Goal: Task Accomplishment & Management: Manage account settings

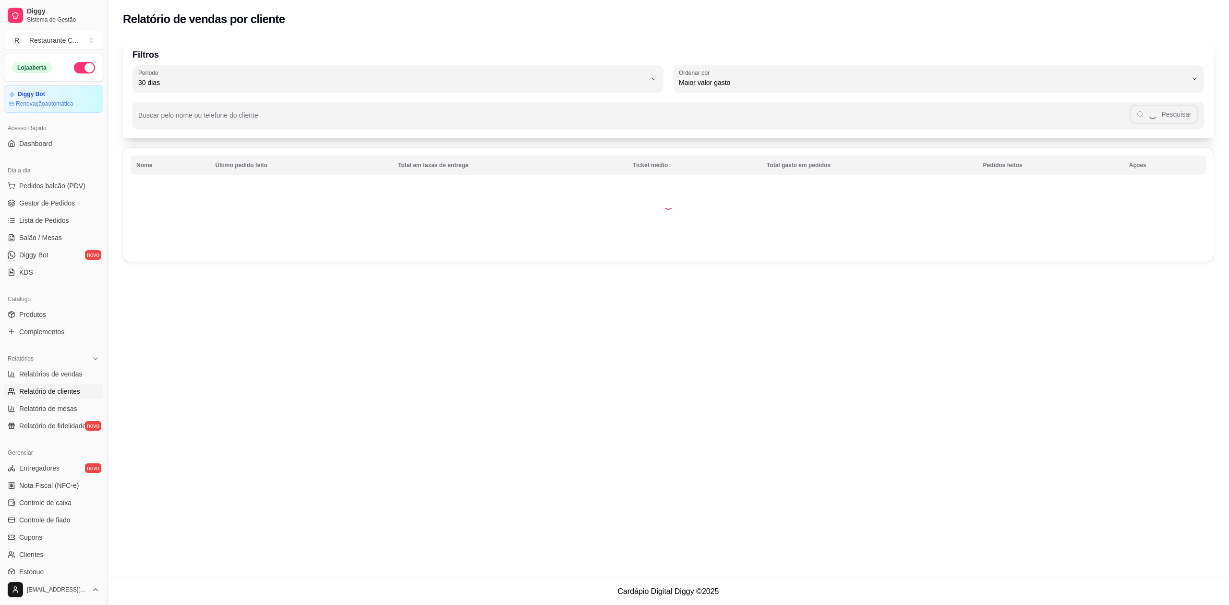
select select "30"
select select "HIGHEST_TOTAL_SPENT_WITH_ORDERS"
click at [63, 372] on span "Relatórios de vendas" at bounding box center [50, 374] width 63 height 10
select select "ALL"
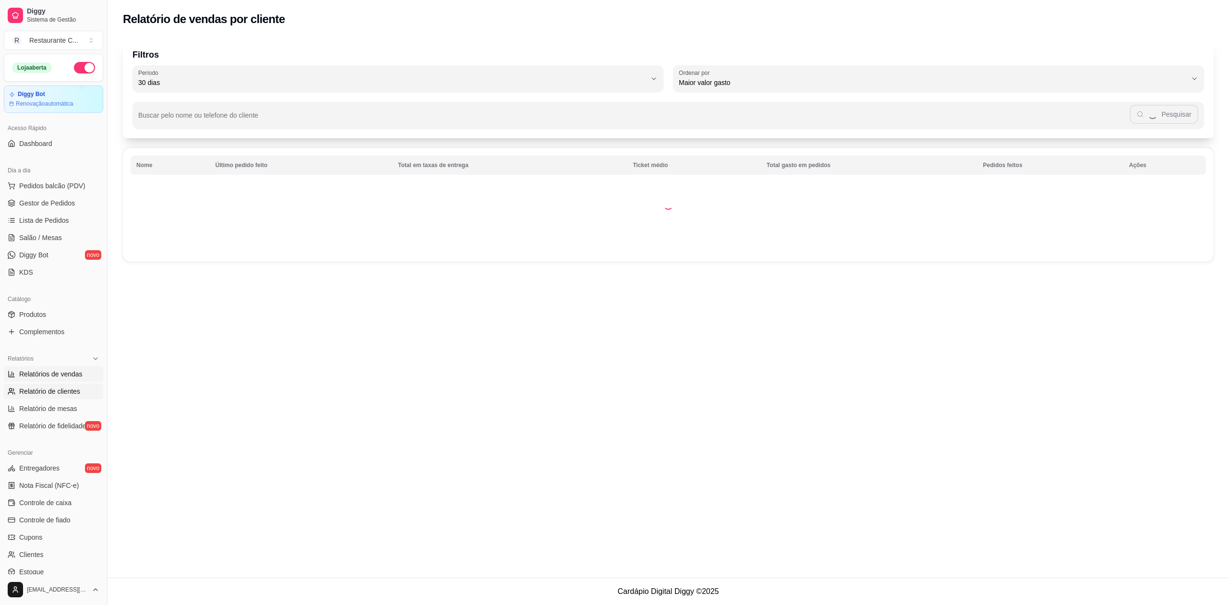
select select "0"
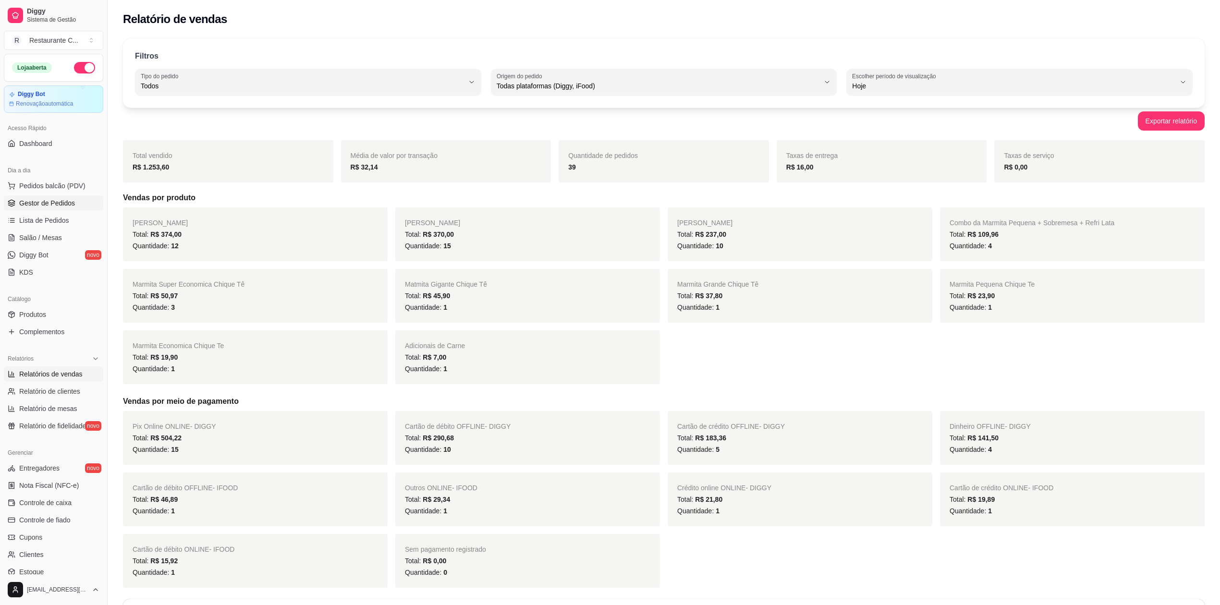
click at [65, 203] on span "Gestor de Pedidos" at bounding box center [47, 203] width 56 height 10
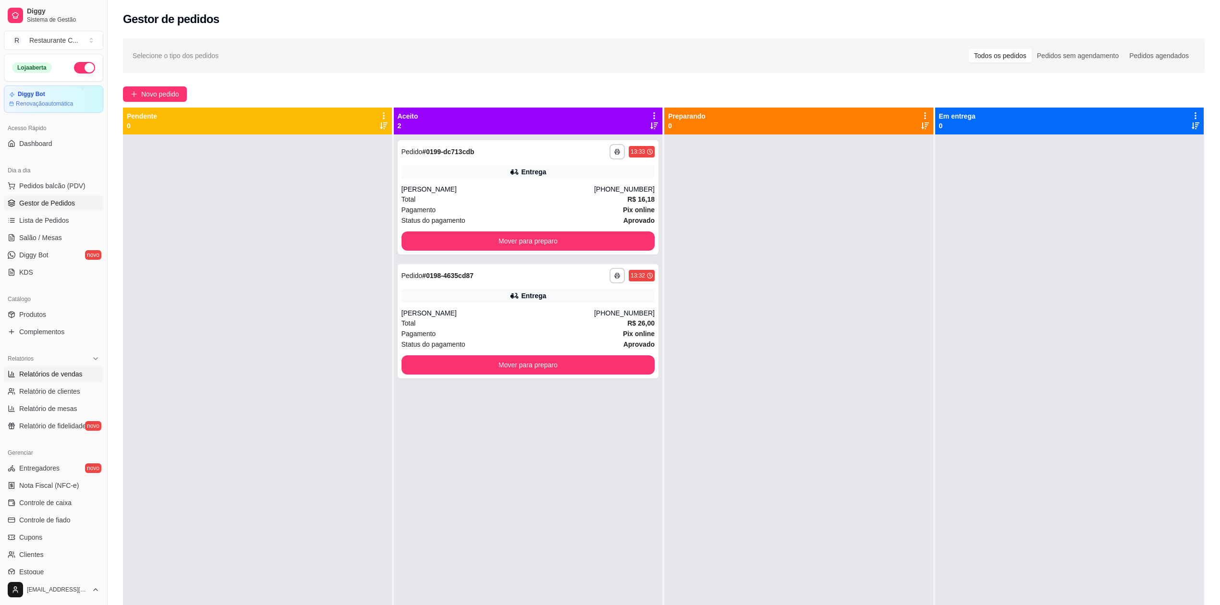
click at [51, 375] on span "Relatórios de vendas" at bounding box center [50, 374] width 63 height 10
select select "ALL"
select select "0"
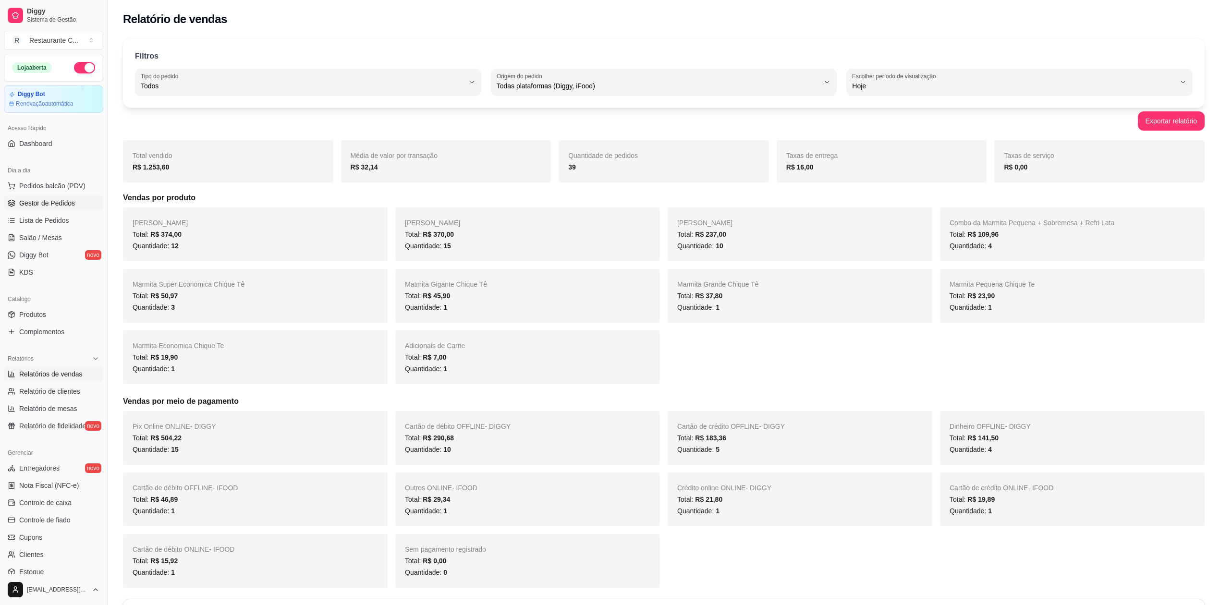
click at [54, 204] on span "Gestor de Pedidos" at bounding box center [47, 203] width 56 height 10
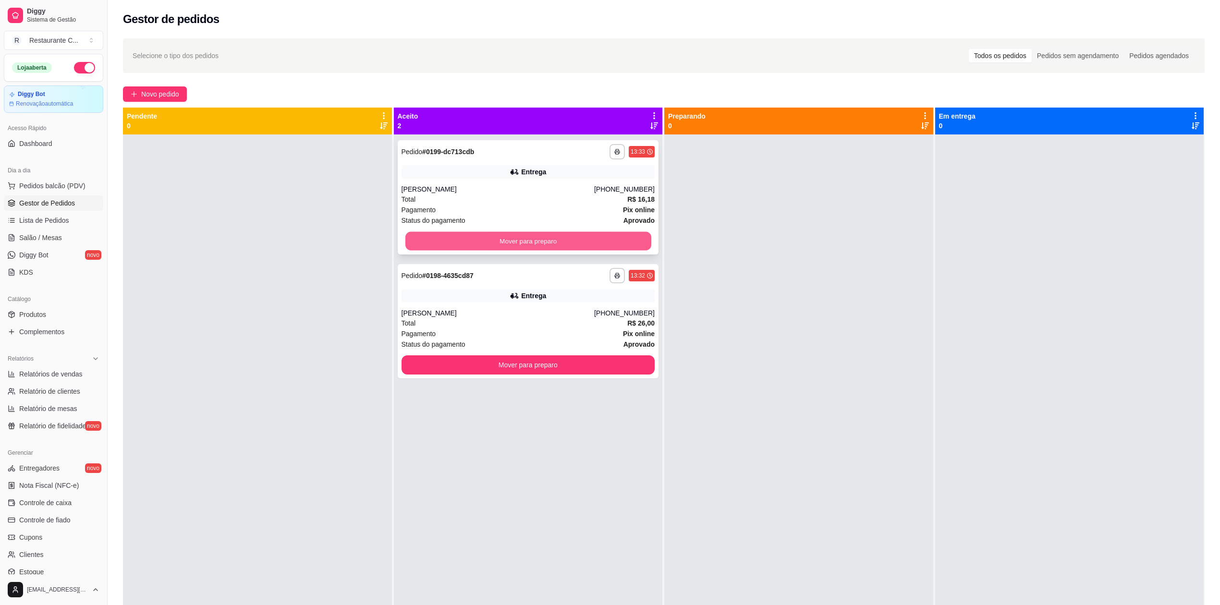
click at [522, 241] on button "Mover para preparo" at bounding box center [528, 241] width 246 height 19
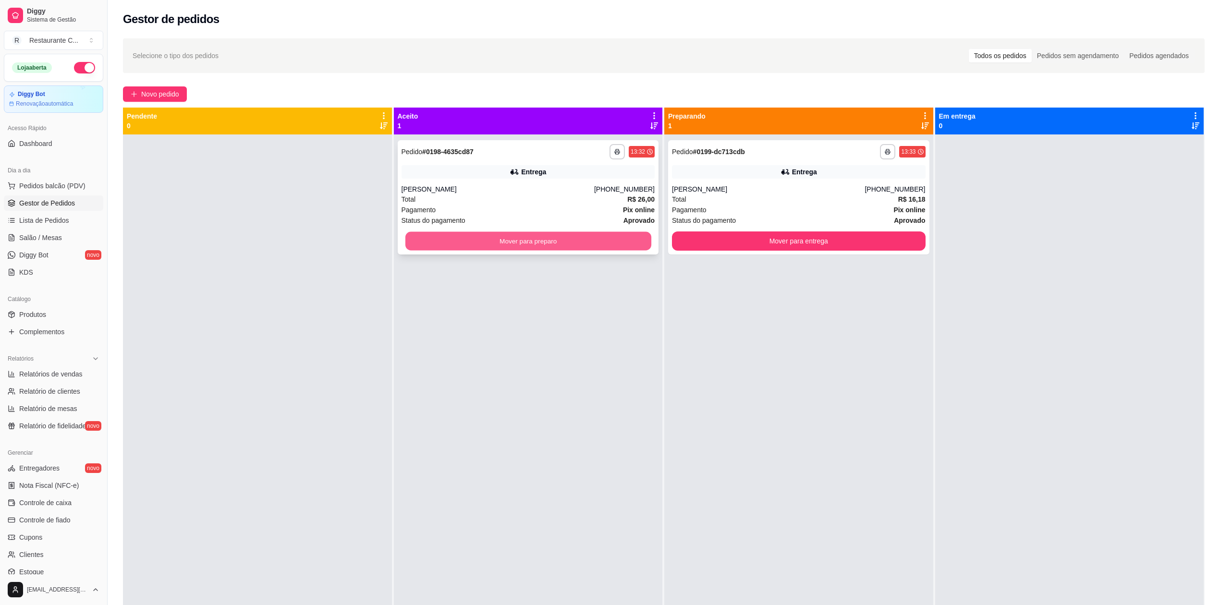
click at [538, 239] on button "Mover para preparo" at bounding box center [528, 241] width 246 height 19
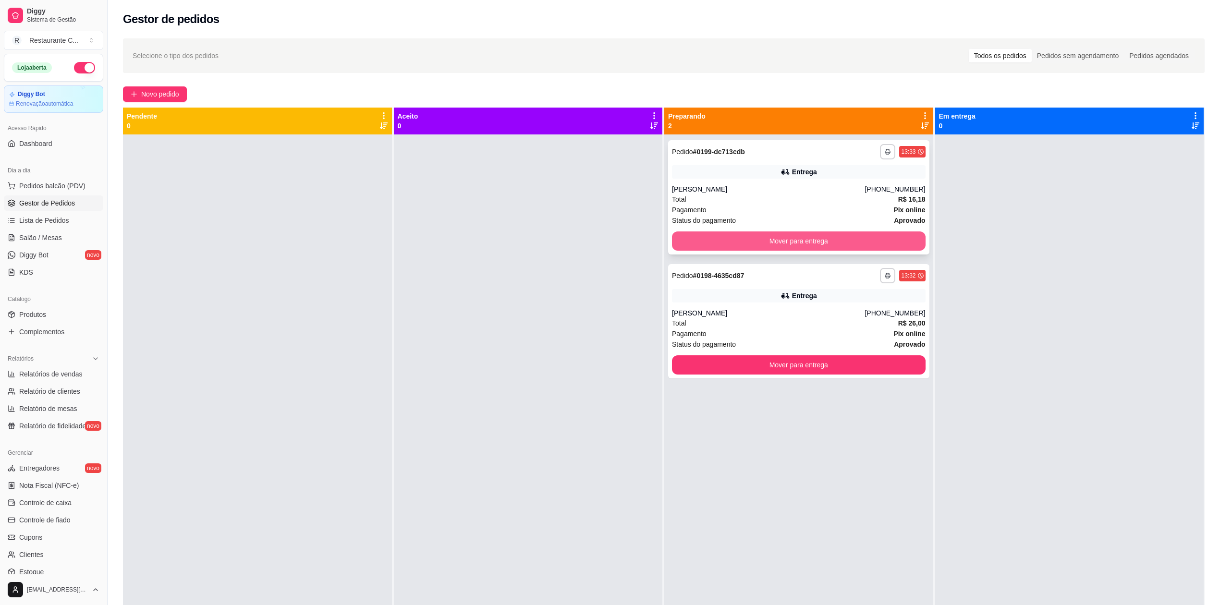
click at [820, 237] on button "Mover para entrega" at bounding box center [799, 240] width 254 height 19
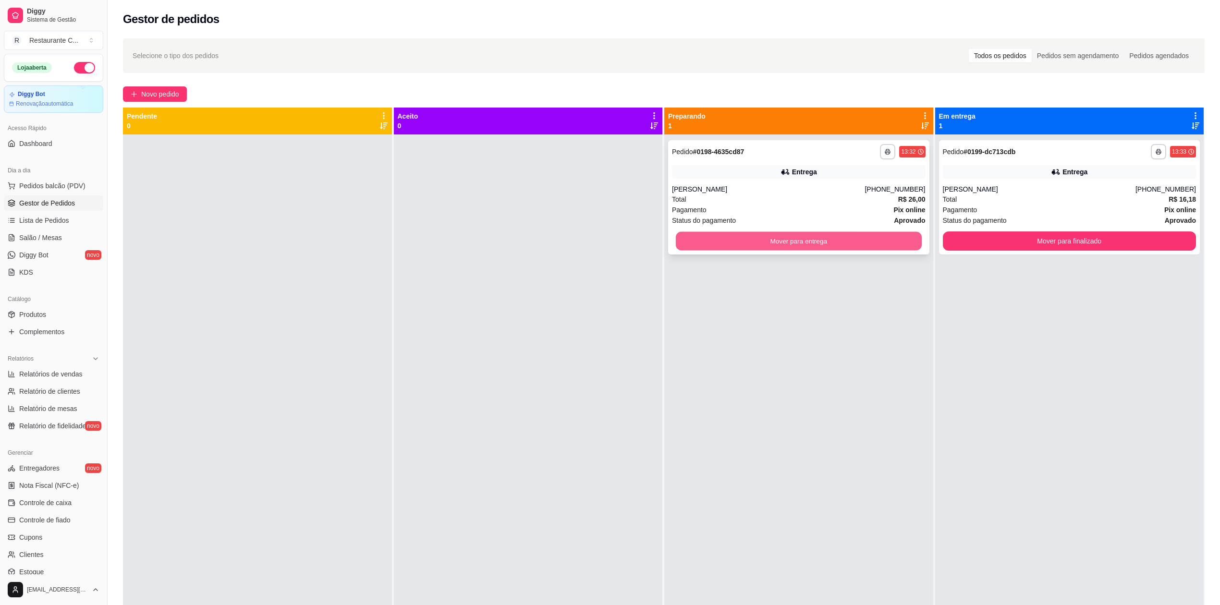
click at [879, 241] on button "Mover para entrega" at bounding box center [799, 241] width 246 height 19
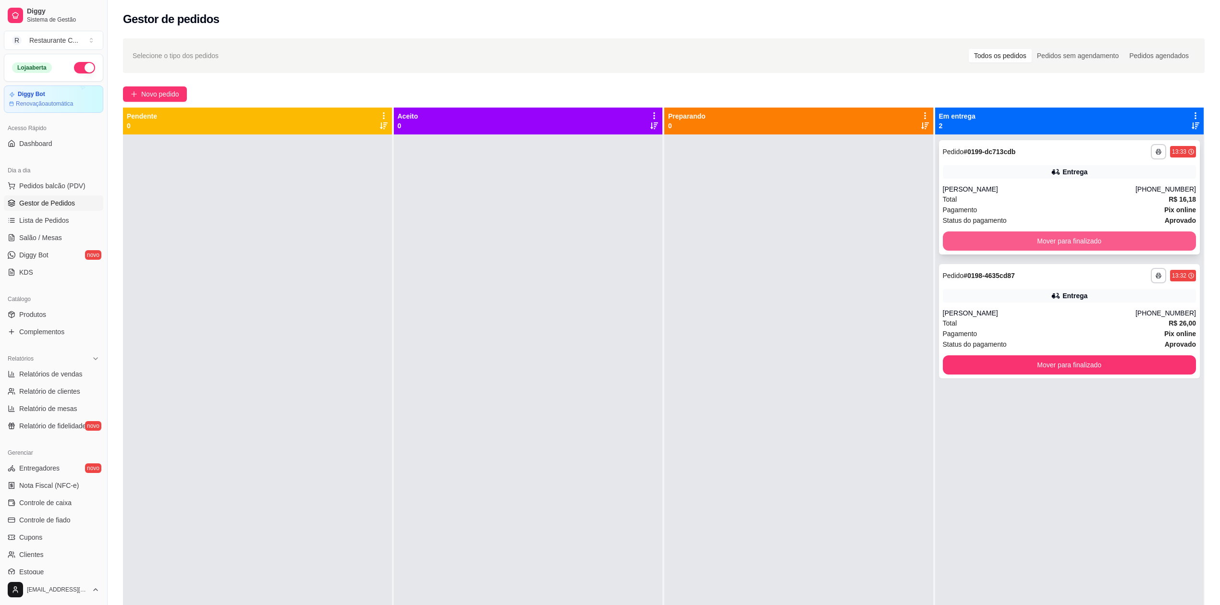
click at [1005, 241] on button "Mover para finalizado" at bounding box center [1070, 240] width 254 height 19
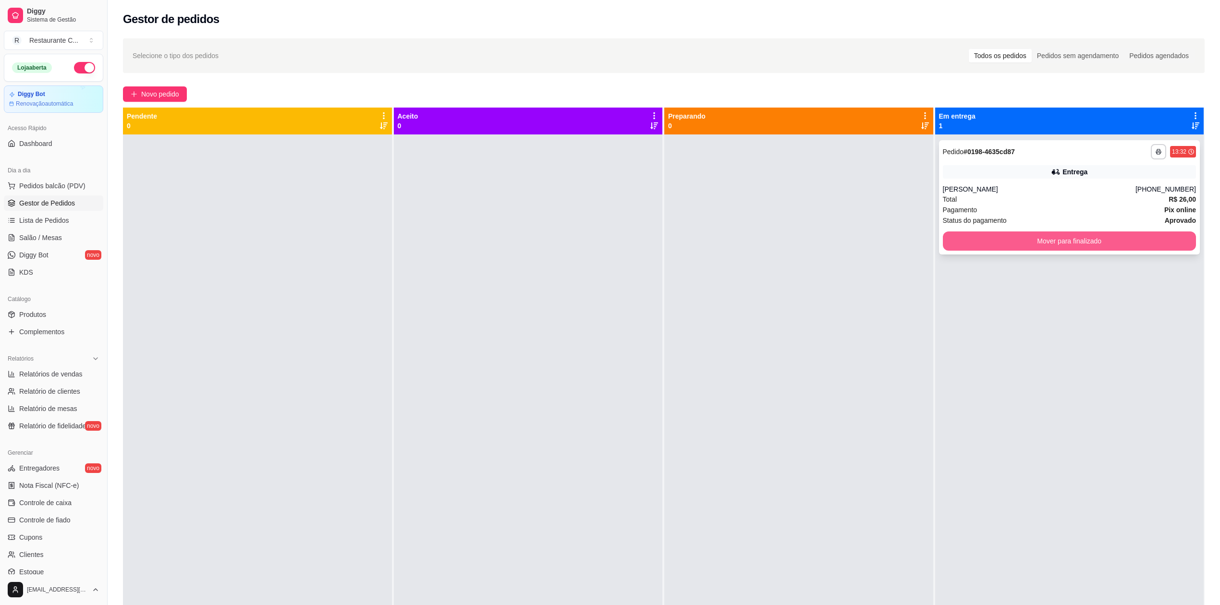
click at [1005, 239] on button "Mover para finalizado" at bounding box center [1070, 240] width 254 height 19
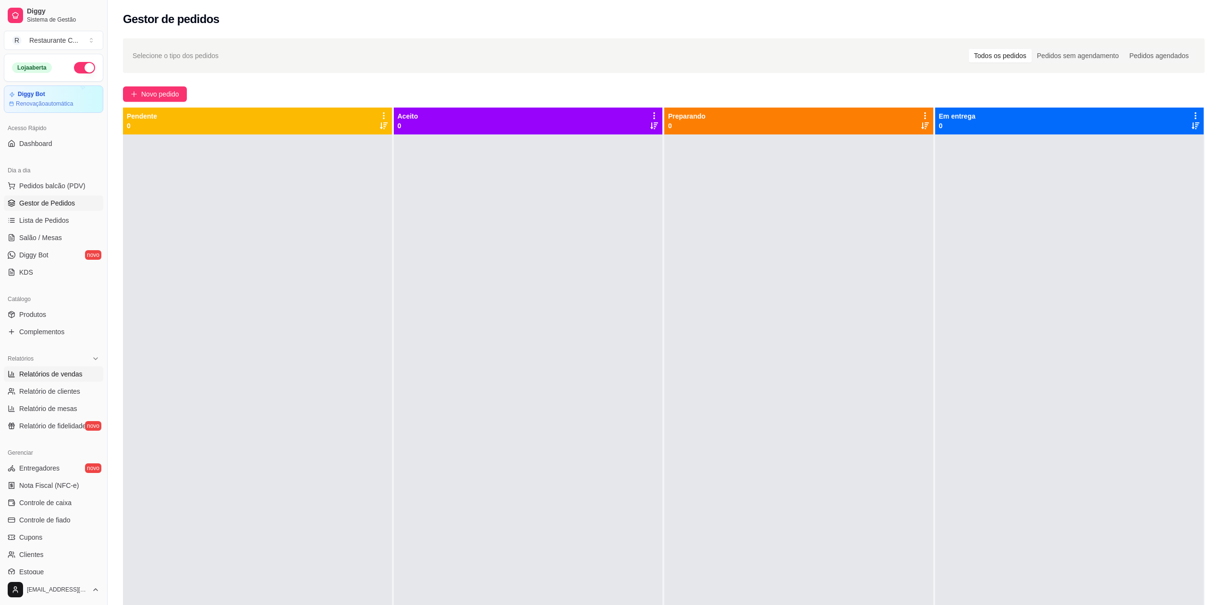
click at [68, 375] on span "Relatórios de vendas" at bounding box center [50, 374] width 63 height 10
select select "ALL"
select select "0"
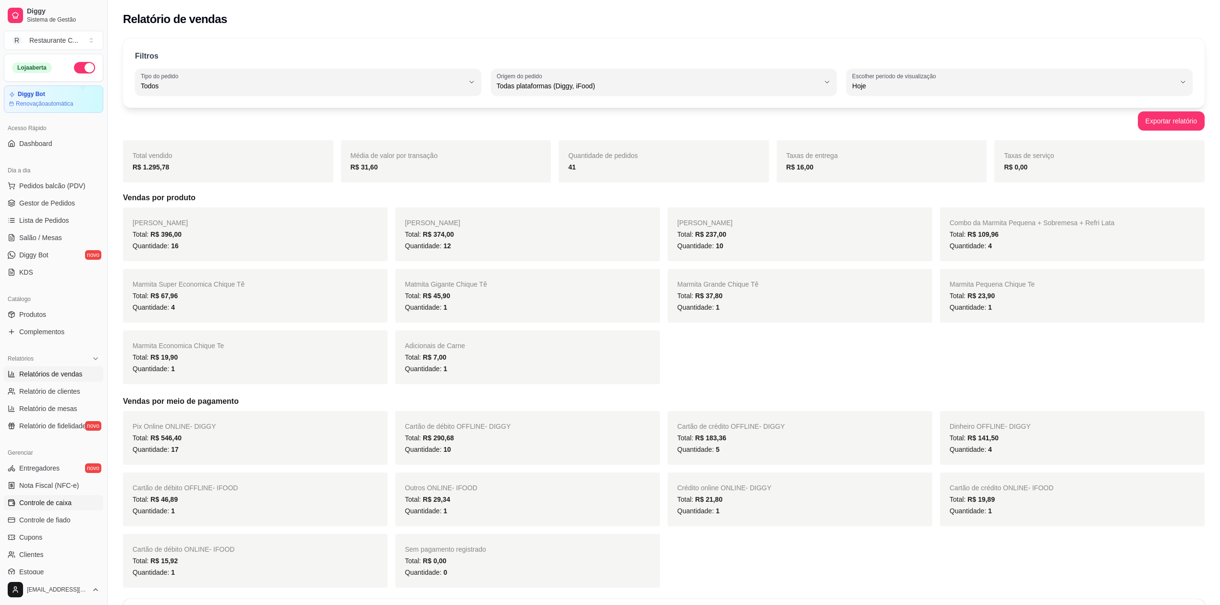
click at [66, 503] on span "Controle de caixa" at bounding box center [45, 503] width 52 height 10
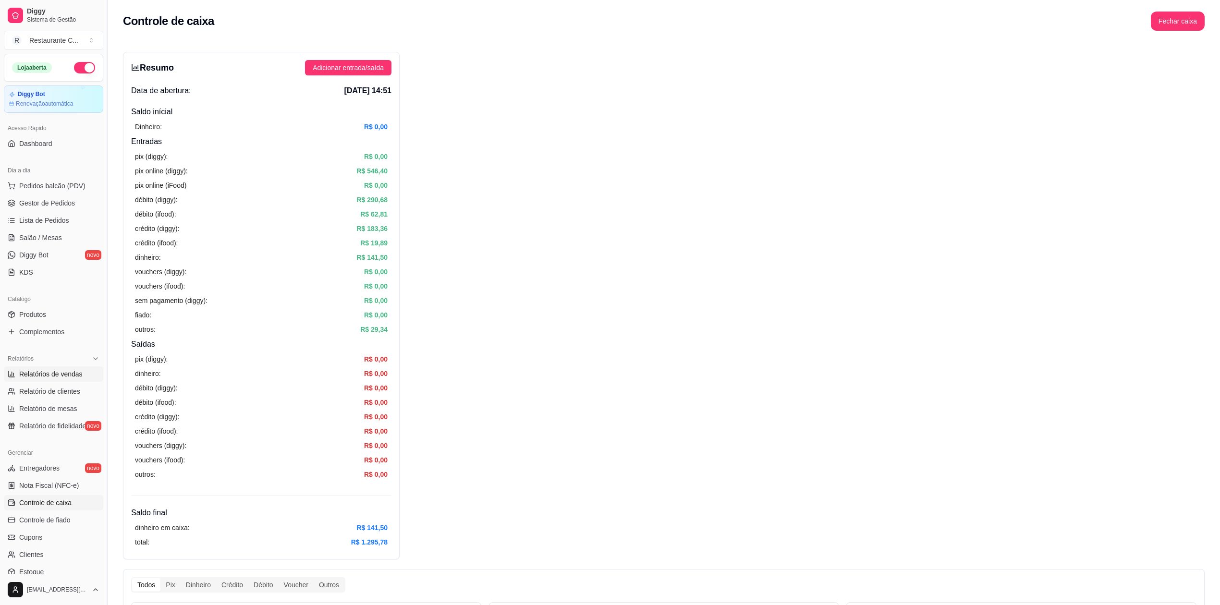
click at [72, 377] on span "Relatórios de vendas" at bounding box center [50, 374] width 63 height 10
select select "ALL"
select select "0"
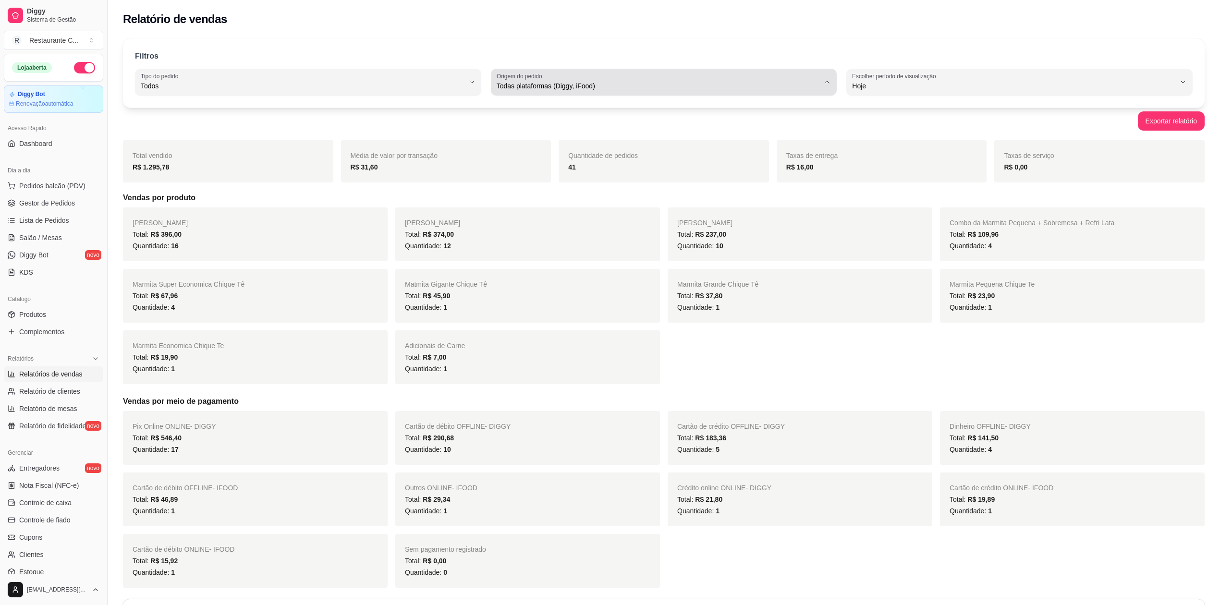
click at [583, 79] on div "Todas plataformas (Diggy, iFood)" at bounding box center [657, 82] width 323 height 19
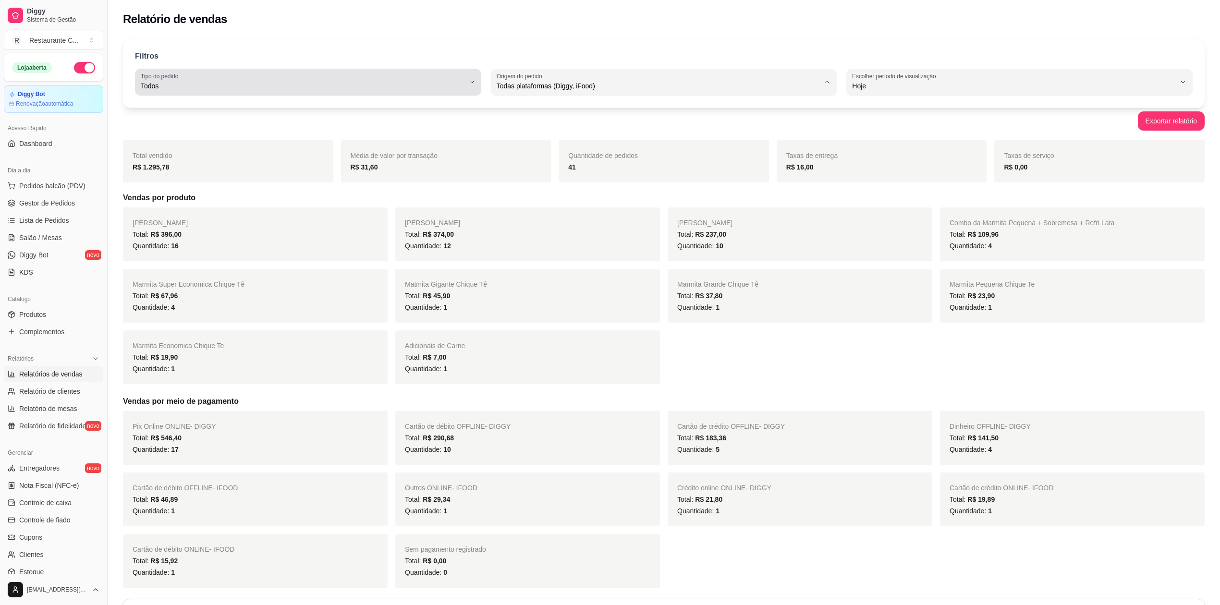
click at [320, 89] on span "Todos" at bounding box center [302, 86] width 323 height 10
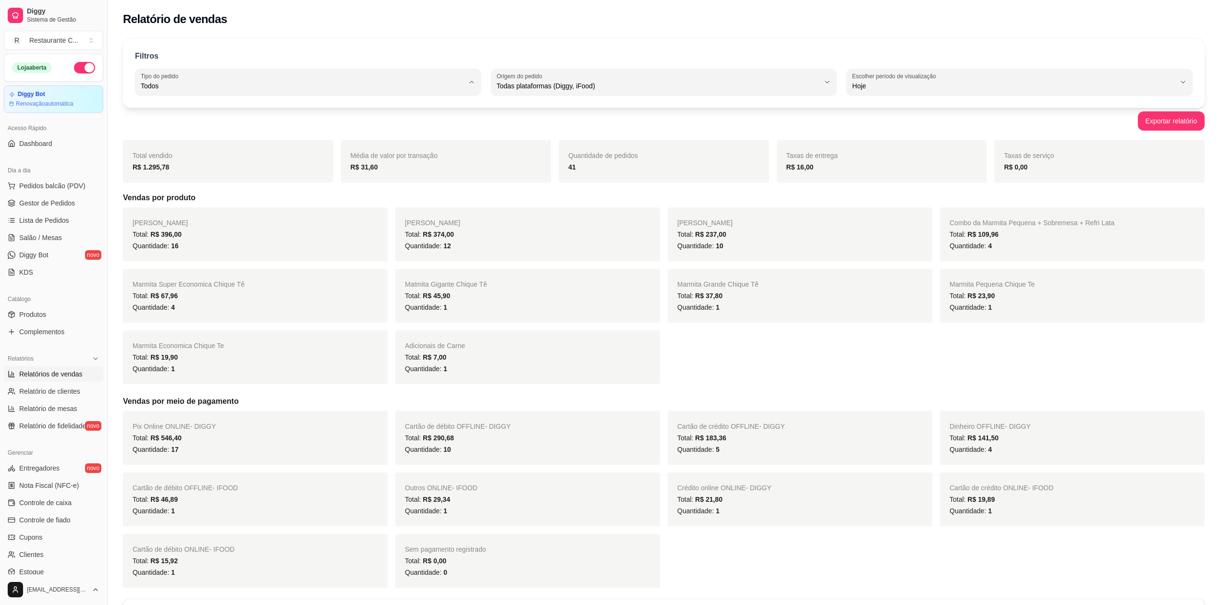
click at [216, 145] on span "Retirada" at bounding box center [303, 140] width 308 height 9
type input "PICKUP"
select select "PICKUP"
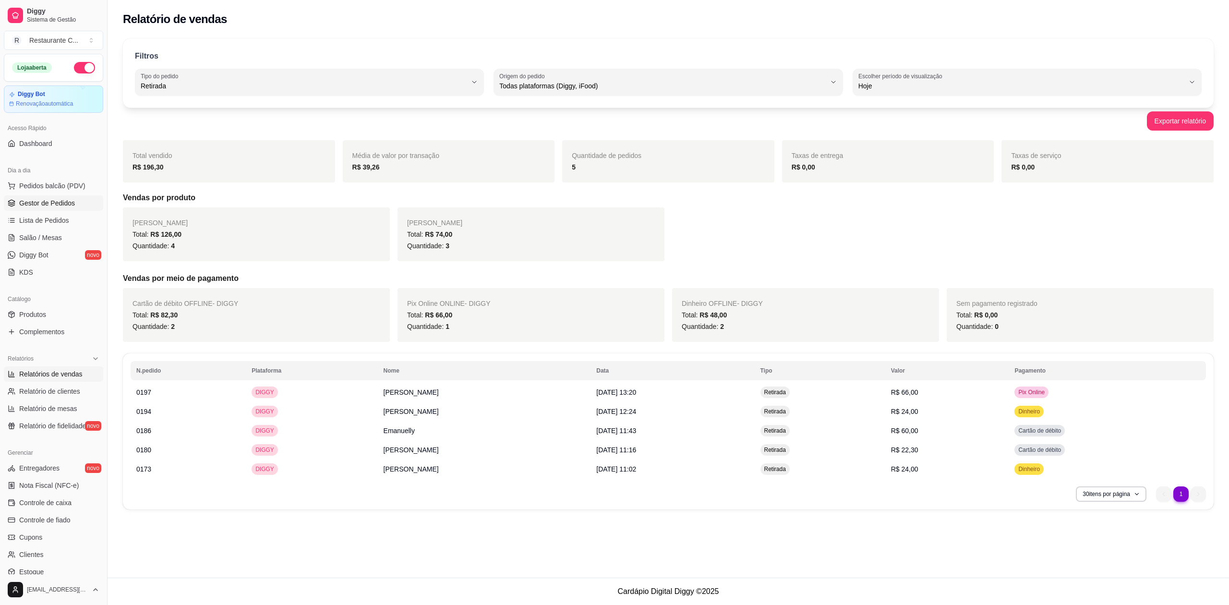
click at [51, 203] on span "Gestor de Pedidos" at bounding box center [47, 203] width 56 height 10
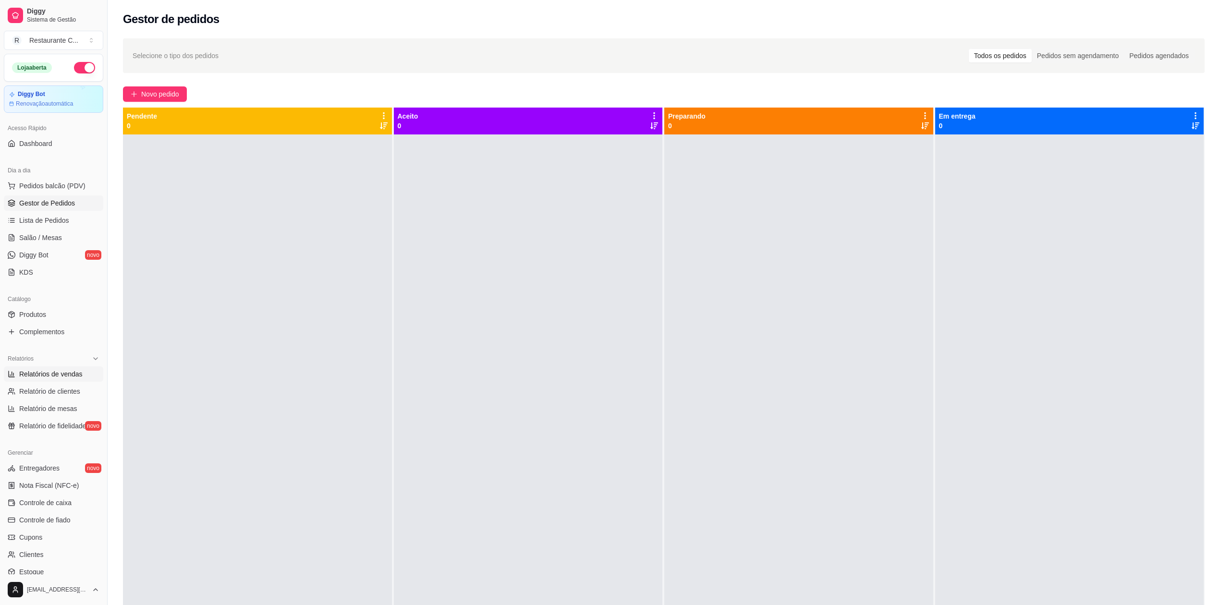
click at [60, 373] on span "Relatórios de vendas" at bounding box center [50, 374] width 63 height 10
select select "ALL"
select select "0"
